Goal: Task Accomplishment & Management: Use online tool/utility

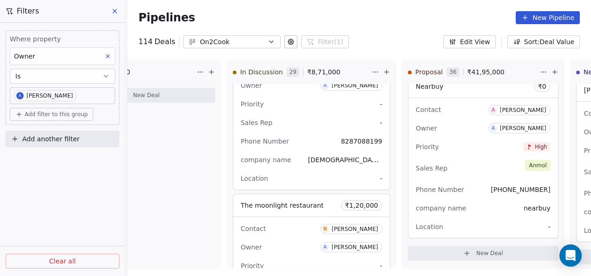
scroll to position [6177, 0]
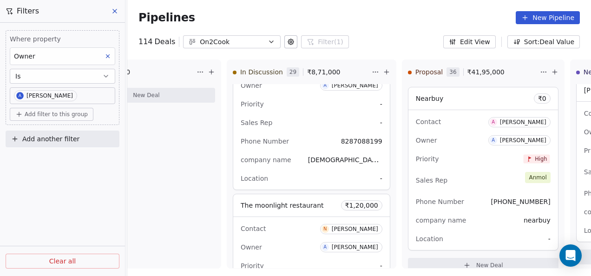
click at [114, 9] on icon at bounding box center [114, 10] width 7 height 7
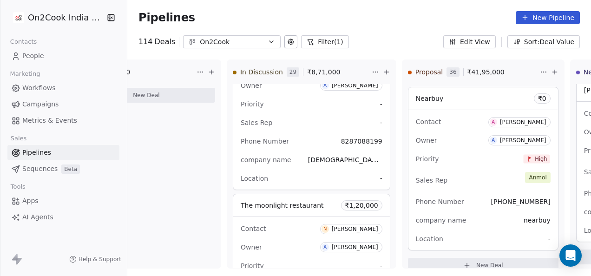
click at [28, 57] on span "People" at bounding box center [33, 56] width 22 height 10
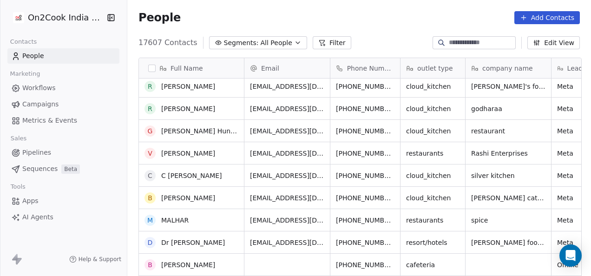
scroll to position [139, 0]
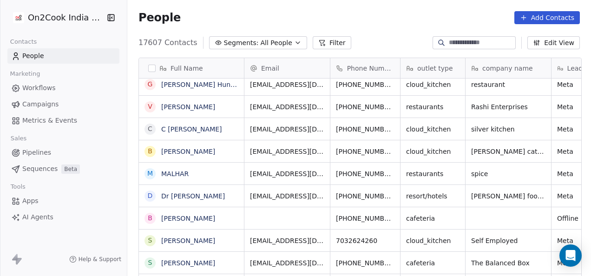
click at [321, 44] on button "Filter" at bounding box center [332, 42] width 39 height 13
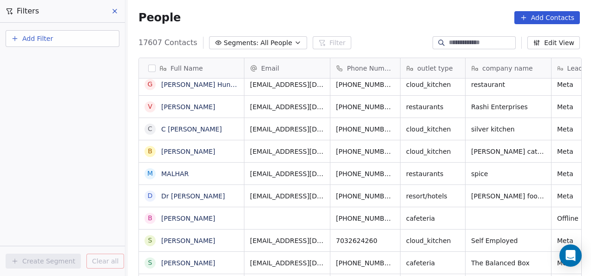
click at [81, 37] on button "Add Filter" at bounding box center [63, 38] width 114 height 17
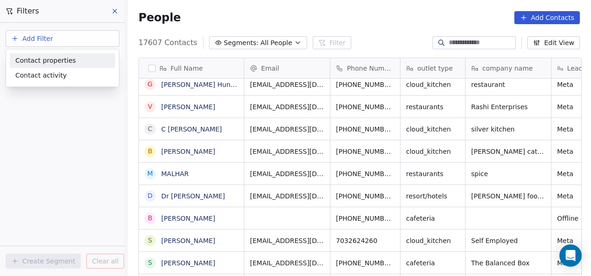
click at [74, 58] on div "Contact properties" at bounding box center [62, 61] width 94 height 10
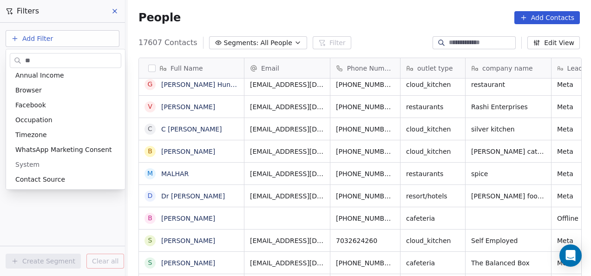
scroll to position [0, 0]
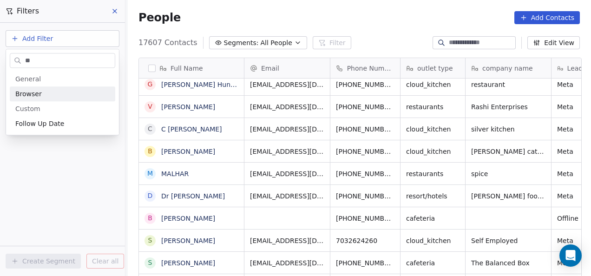
type input "*"
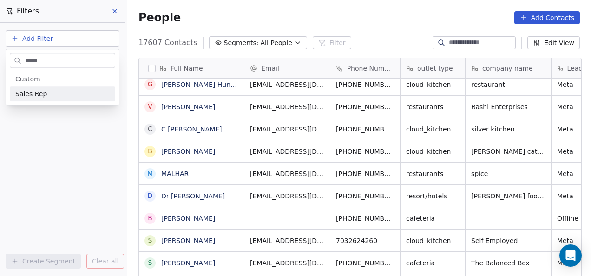
type input "*****"
click at [86, 96] on div "Sales Rep" at bounding box center [62, 93] width 94 height 9
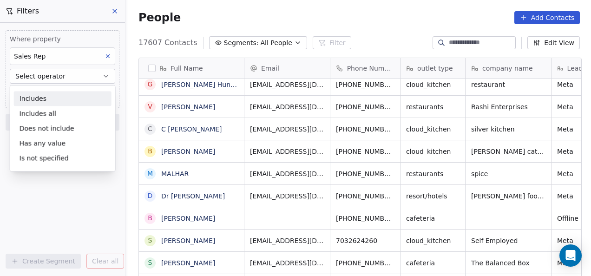
click at [82, 74] on button "Select operator" at bounding box center [62, 76] width 105 height 15
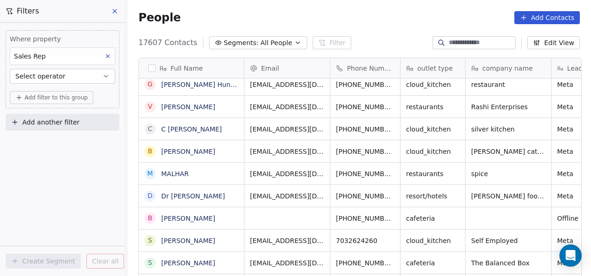
click at [62, 78] on button "Select operator" at bounding box center [62, 76] width 105 height 15
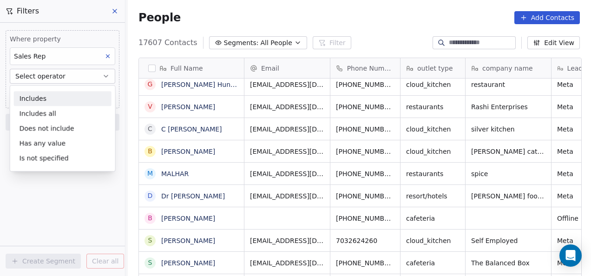
click at [58, 96] on div "Includes" at bounding box center [63, 98] width 98 height 15
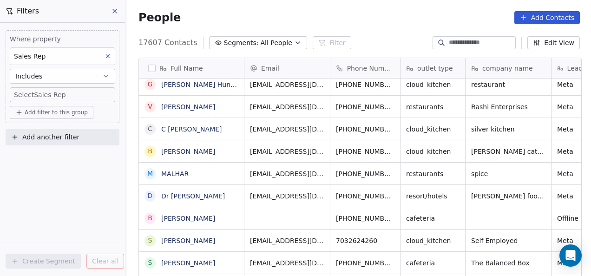
click at [58, 96] on body "On2Cook India Pvt. Ltd. Contacts People Marketing Workflows Campaigns Metrics &…" at bounding box center [295, 138] width 591 height 276
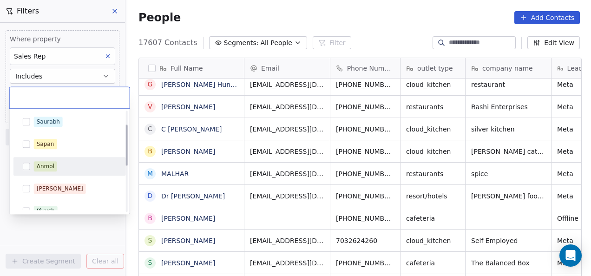
scroll to position [46, 0]
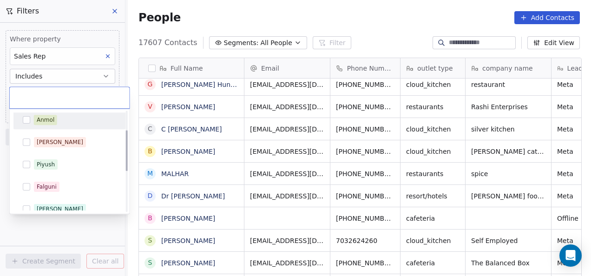
click at [42, 121] on div "Anmol" at bounding box center [46, 120] width 18 height 8
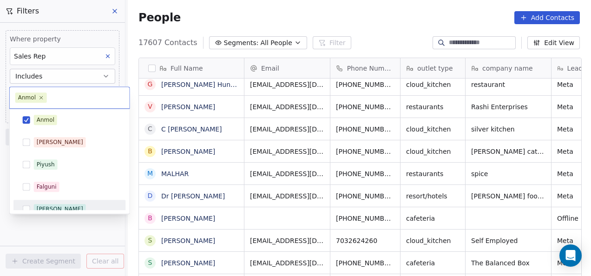
click at [70, 226] on html "On2Cook India Pvt. Ltd. Contacts People Marketing Workflows Campaigns Metrics &…" at bounding box center [295, 138] width 591 height 276
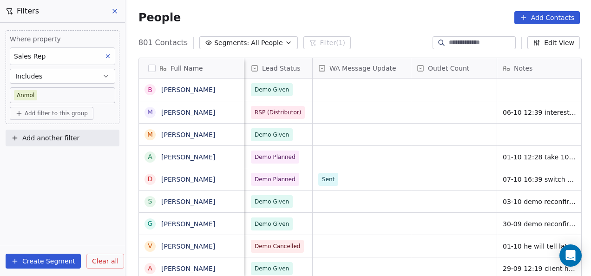
scroll to position [0, 716]
click at [265, 180] on span "Demo Planned" at bounding box center [275, 179] width 41 height 9
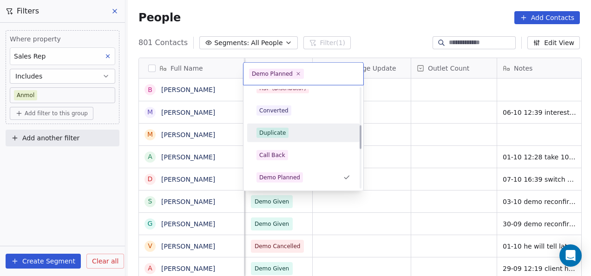
scroll to position [237, 0]
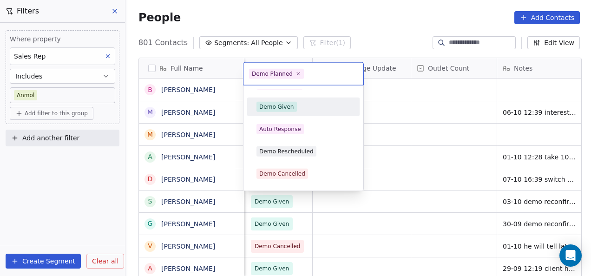
click at [279, 108] on div "Demo Given" at bounding box center [276, 107] width 35 height 8
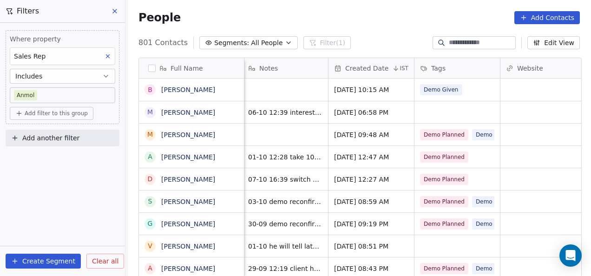
scroll to position [0, 976]
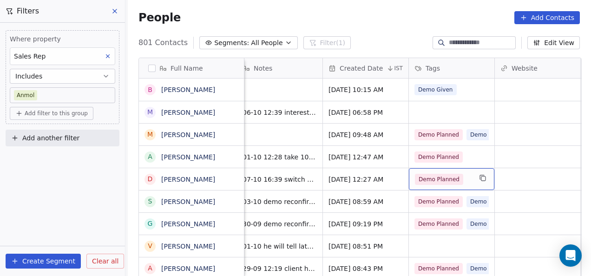
click at [471, 174] on div "Demo Planned" at bounding box center [451, 179] width 85 height 22
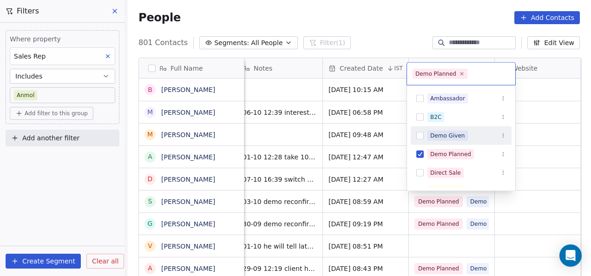
click at [457, 136] on div "Demo Given" at bounding box center [447, 135] width 35 height 8
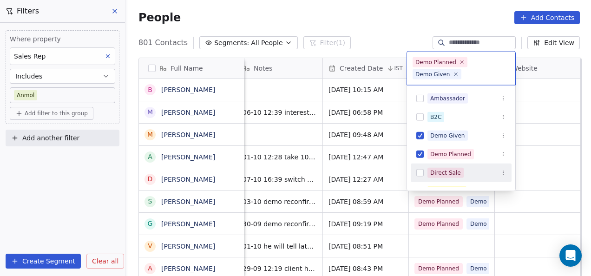
click at [535, 223] on html "On2Cook India Pvt. Ltd. Contacts People Marketing Workflows Campaigns Metrics &…" at bounding box center [295, 138] width 591 height 276
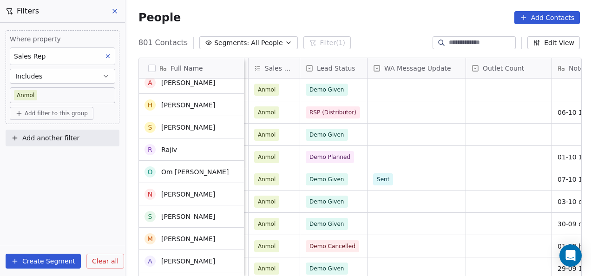
scroll to position [0, 0]
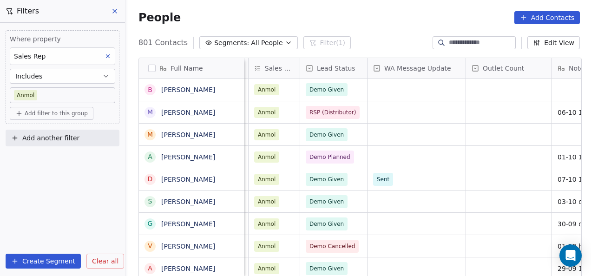
click at [114, 12] on icon at bounding box center [114, 10] width 7 height 7
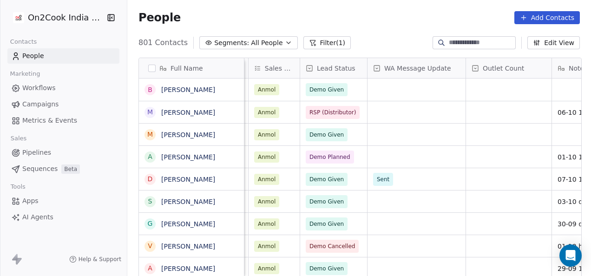
click at [47, 154] on span "Pipelines" at bounding box center [36, 153] width 29 height 10
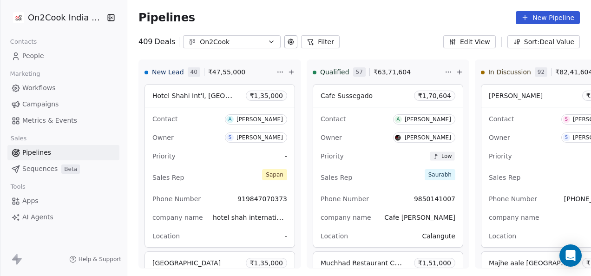
click at [306, 41] on icon at bounding box center [309, 41] width 7 height 7
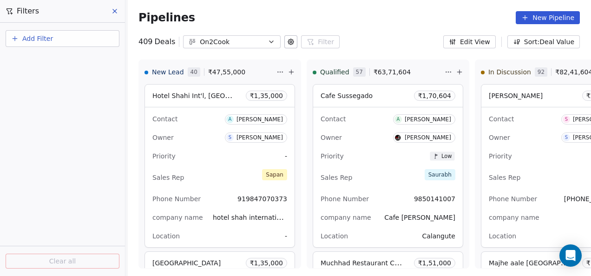
click at [81, 41] on button "Add Filter" at bounding box center [63, 38] width 114 height 17
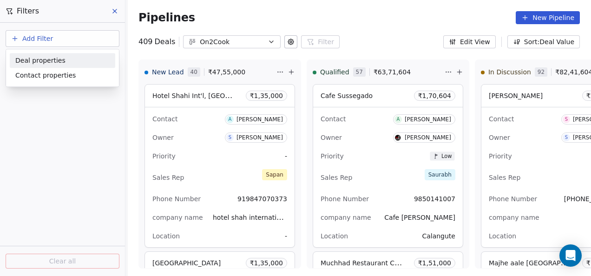
click at [50, 65] on div "Deal properties" at bounding box center [62, 60] width 105 height 15
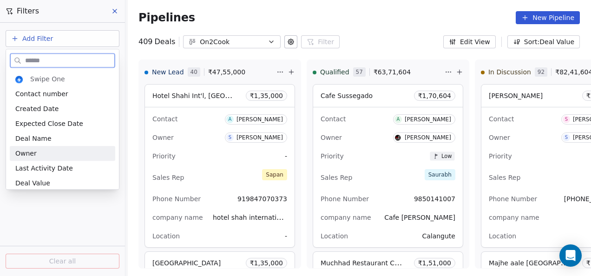
click at [66, 150] on div "Owner" at bounding box center [62, 153] width 94 height 9
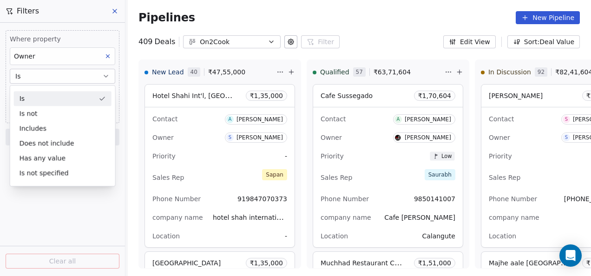
click at [67, 76] on button "Is" at bounding box center [62, 76] width 105 height 15
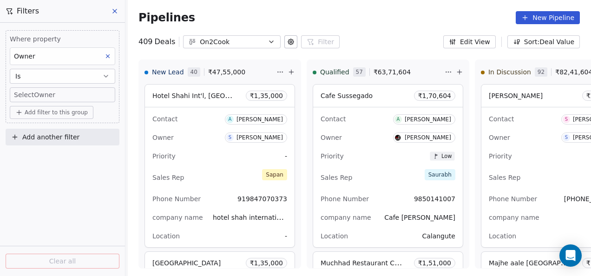
click at [65, 92] on body "On2Cook India Pvt. Ltd. Contacts People Marketing Workflows Campaigns Metrics &…" at bounding box center [295, 138] width 591 height 276
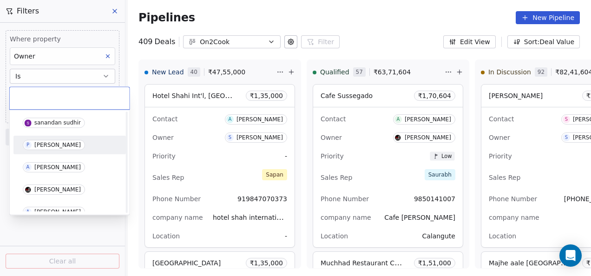
scroll to position [93, 0]
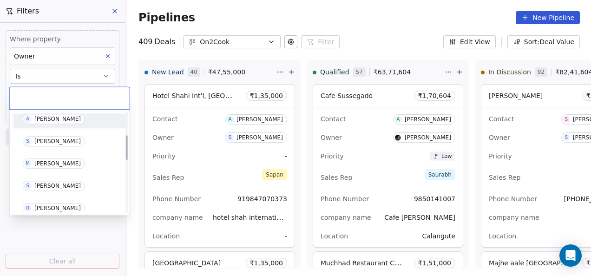
click at [55, 116] on div "[PERSON_NAME]" at bounding box center [57, 119] width 46 height 7
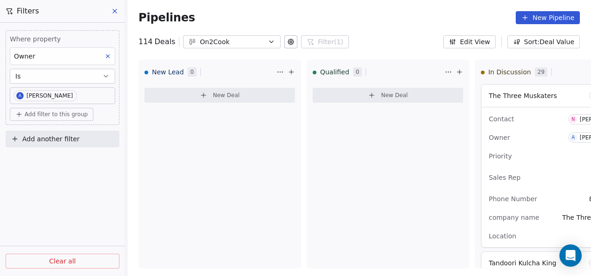
click at [76, 233] on div "Where property Owner Is A [PERSON_NAME] Add filter to this group Add another fi…" at bounding box center [62, 149] width 125 height 253
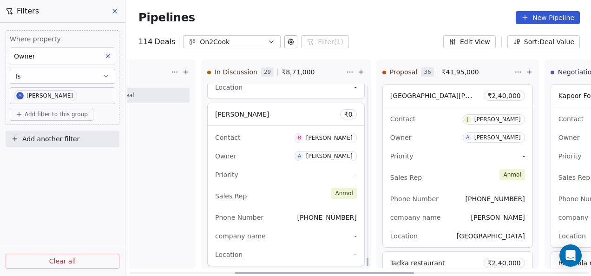
scroll to position [4811, 0]
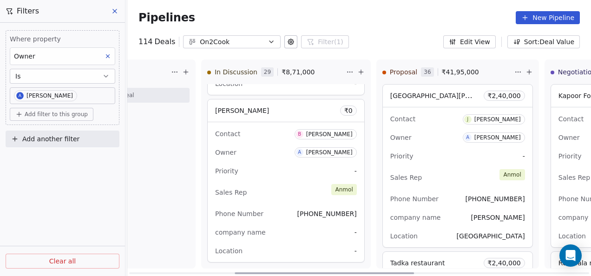
click at [289, 163] on div "Priority -" at bounding box center [286, 170] width 142 height 15
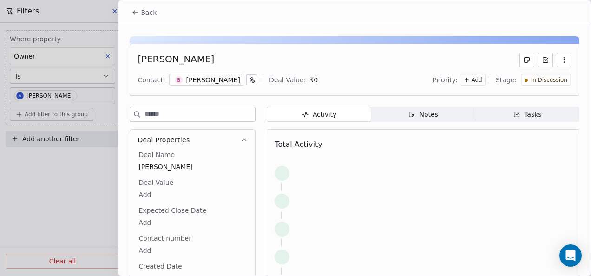
click at [403, 114] on span "Notes Notes" at bounding box center [423, 114] width 104 height 15
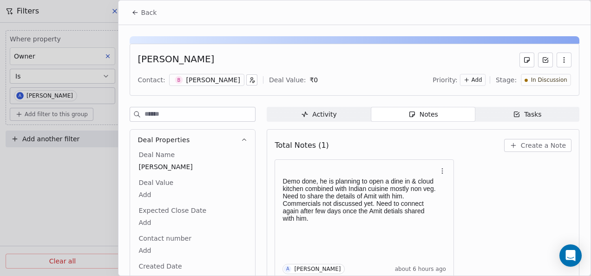
click at [131, 16] on button "Back" at bounding box center [144, 12] width 36 height 17
